Goal: Information Seeking & Learning: Find specific fact

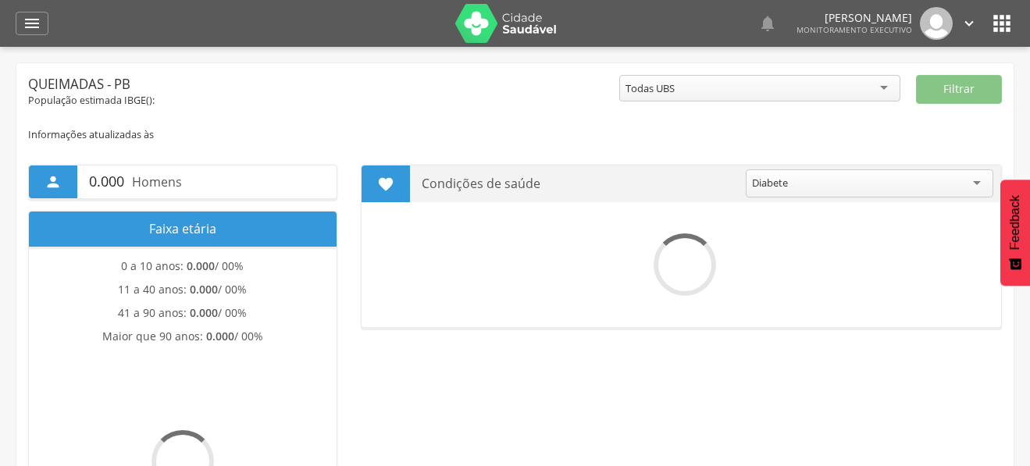
click at [27, 26] on icon "" at bounding box center [32, 23] width 19 height 19
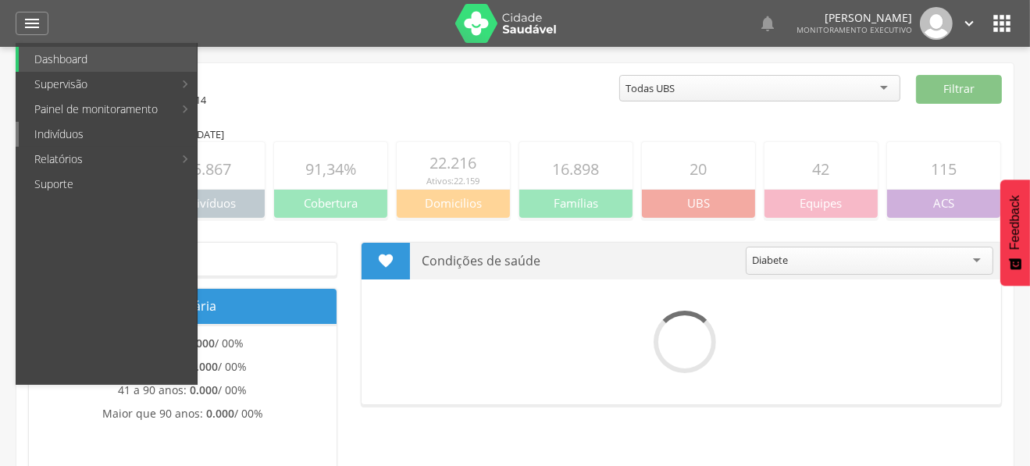
click at [84, 125] on link "Indivíduos" at bounding box center [108, 134] width 178 height 25
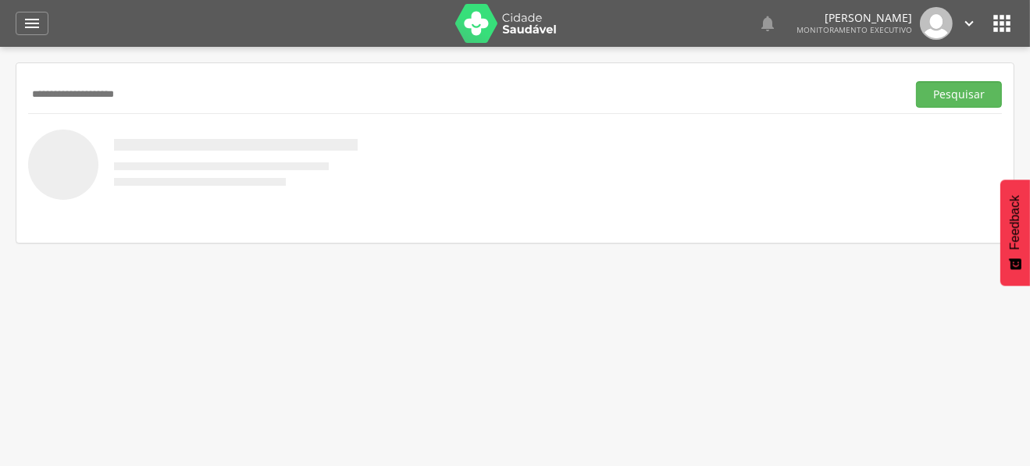
type input "**********"
click at [916, 81] on button "Pesquisar" at bounding box center [959, 94] width 86 height 27
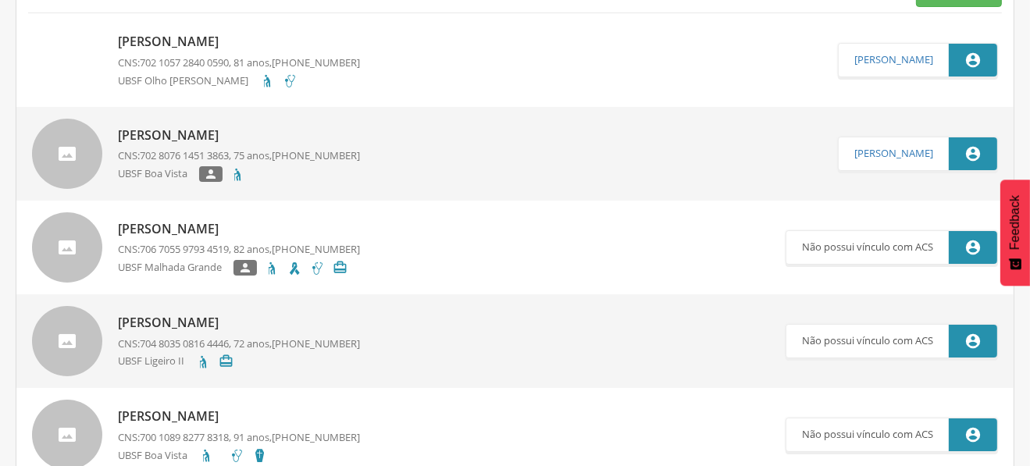
scroll to position [77, 0]
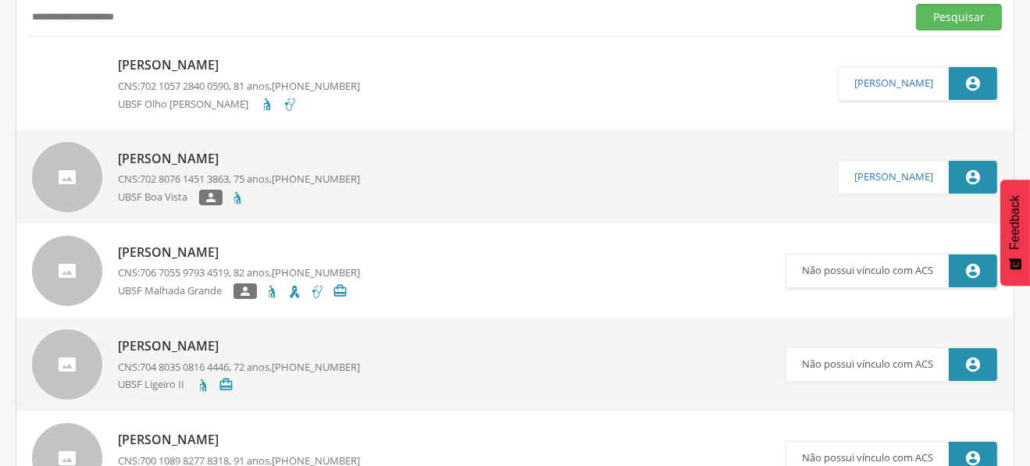
click at [191, 155] on p "[PERSON_NAME]" at bounding box center [239, 159] width 242 height 18
type input "**********"
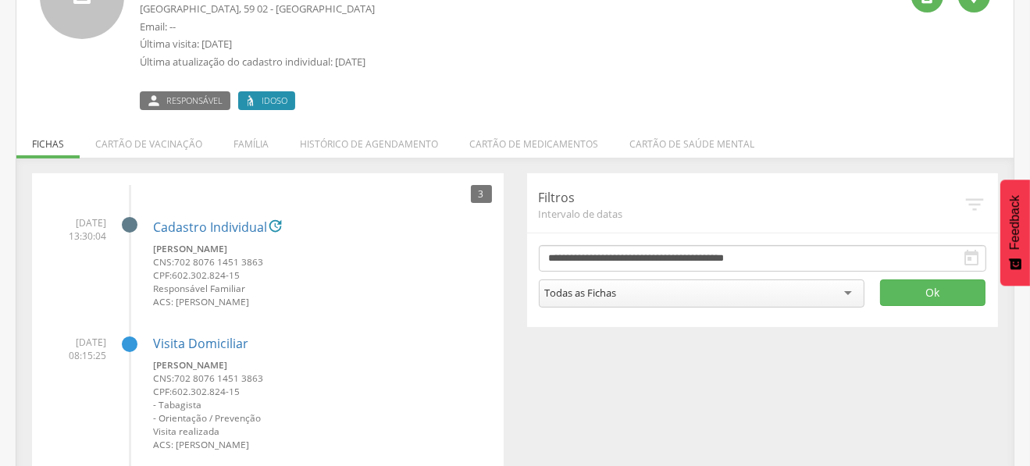
scroll to position [46, 0]
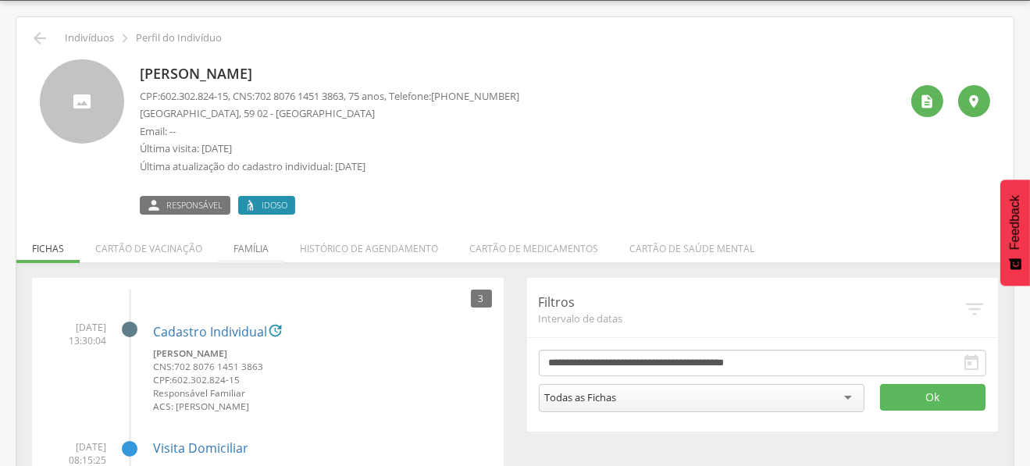
click at [250, 244] on li "Família" at bounding box center [251, 244] width 66 height 37
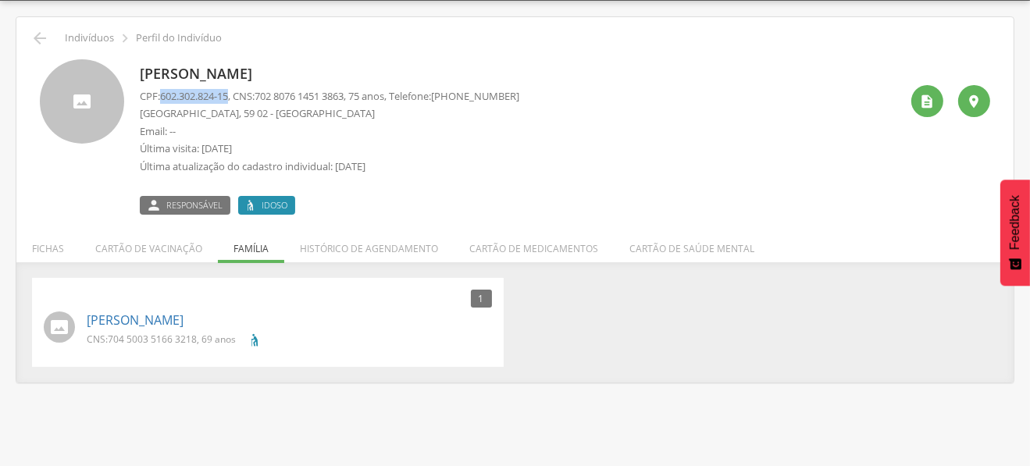
drag, startPoint x: 162, startPoint y: 96, endPoint x: 233, endPoint y: 100, distance: 71.1
click at [228, 100] on span "602.302.824-15" at bounding box center [194, 96] width 68 height 14
copy span "602.302.824-15"
click at [414, 153] on p "Última visita: [DATE]" at bounding box center [329, 148] width 379 height 15
